Goal: Task Accomplishment & Management: Manage account settings

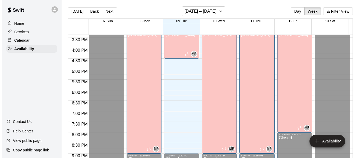
scroll to position [325, 0]
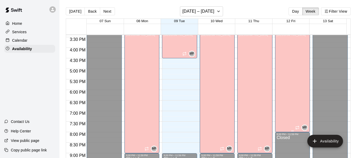
click at [288, 81] on div "[PERSON_NAME][GEOGRAPHIC_DATA][PERSON_NAME][PERSON_NAME][PERSON_NAME][PERSON_NA…" at bounding box center [291, 109] width 29 height 158
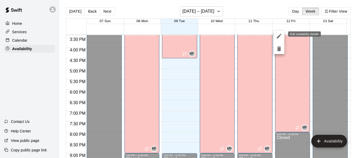
click at [278, 34] on icon "edit" at bounding box center [279, 36] width 6 height 6
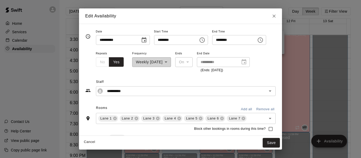
click at [263, 38] on icon "Choose time, selected time is 8:00 PM" at bounding box center [260, 40] width 6 height 6
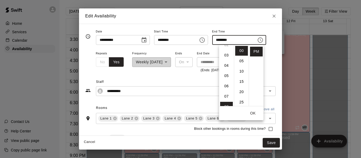
scroll to position [25, 0]
click at [225, 75] on li "05" at bounding box center [226, 77] width 13 height 10
type input "********"
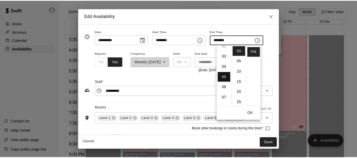
scroll to position [52, 0]
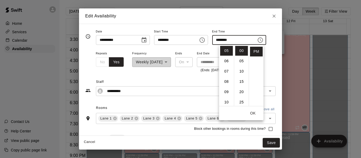
click at [253, 112] on button "OK" at bounding box center [252, 114] width 17 height 10
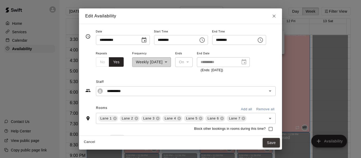
click at [277, 141] on button "Save" at bounding box center [271, 143] width 17 height 10
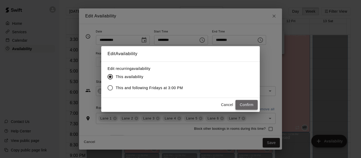
click at [248, 105] on button "Confirm" at bounding box center [246, 105] width 22 height 10
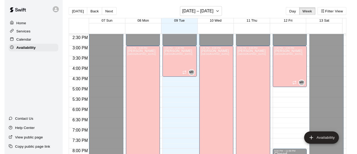
scroll to position [305, 0]
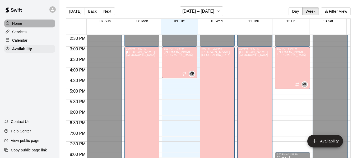
click at [17, 23] on p "Home" at bounding box center [17, 23] width 10 height 5
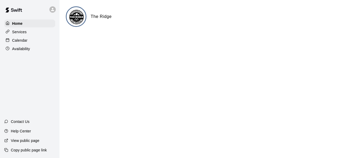
click at [20, 41] on p "Calendar" at bounding box center [19, 40] width 15 height 5
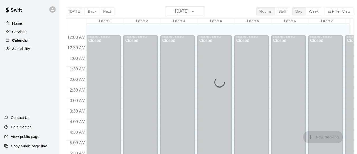
scroll to position [204, 0]
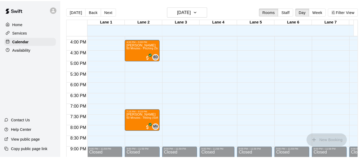
scroll to position [335, 0]
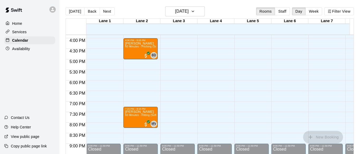
click at [19, 24] on p "Home" at bounding box center [17, 23] width 10 height 5
